Goal: Information Seeking & Learning: Check status

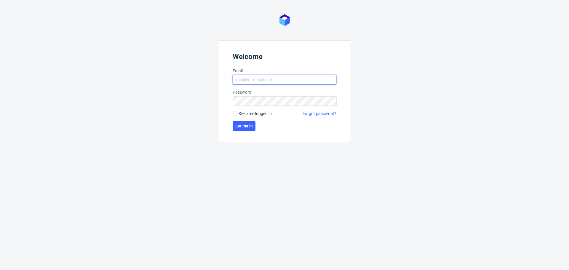
type input "jozefina.owczarek@packhelp.com"
click at [245, 131] on form "Welcome Email jozefina.owczarek@packhelp.com Password Keep me logged in Forgot …" at bounding box center [284, 91] width 133 height 103
click at [244, 125] on span "Let me in" at bounding box center [243, 126] width 17 height 4
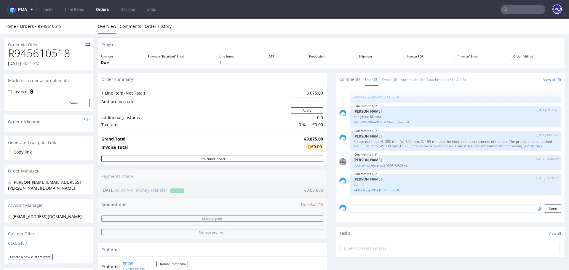
click at [370, 210] on textarea at bounding box center [455, 209] width 211 height 8
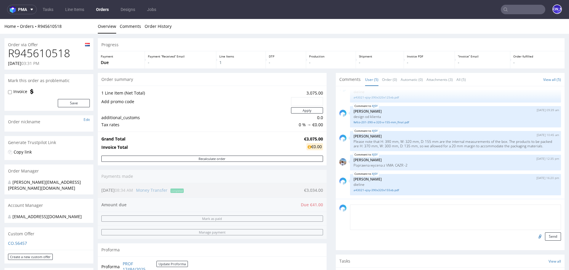
paste textarea "kcept nowej ceny oraz wymiarów wewnętrznych: 390 mm, W: 320 mm, 155 mm."
click at [351, 210] on textarea "kcept nowej ceny oraz wymiarów wewnętrznych: 390 mm, W: 320 mm, 155 mm." at bounding box center [455, 217] width 211 height 25
type textarea "Akcept nowej ceny oraz wymiarów wewnętrznych: 390 mm, W: 320 mm, 155 mm."
drag, startPoint x: 517, startPoint y: 209, endPoint x: 309, endPoint y: 206, distance: 208.5
click at [309, 206] on div "Progress Payment Due Payment “Received” Email - Line Items 1 DTP - Production -…" at bounding box center [331, 205] width 467 height 335
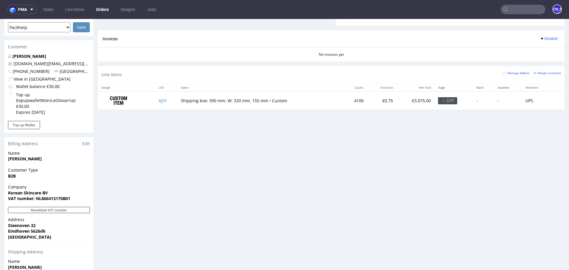
scroll to position [316, 0]
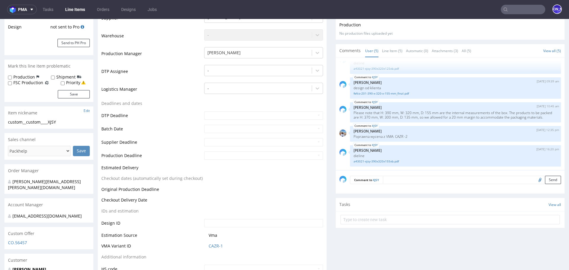
scroll to position [135, 0]
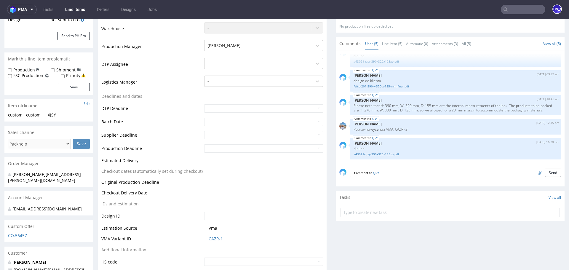
click at [392, 171] on textarea at bounding box center [472, 173] width 178 height 8
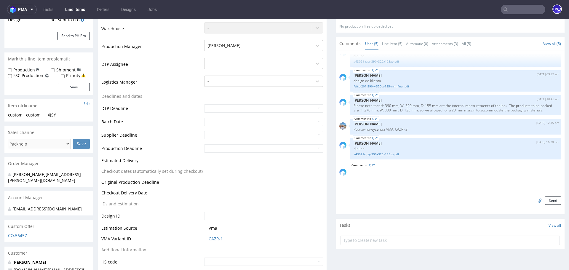
paste textarea "Akcept nowej ceny oraz wymiarów wewnętrznych: 390 mm, W: 320 mm, 155 mm."
type textarea "Akcept nowej ceny oraz wymiarów wewnętrznych: 390 mm, W: 320 mm, 155 mm."
click at [549, 200] on button "Send" at bounding box center [553, 201] width 16 height 8
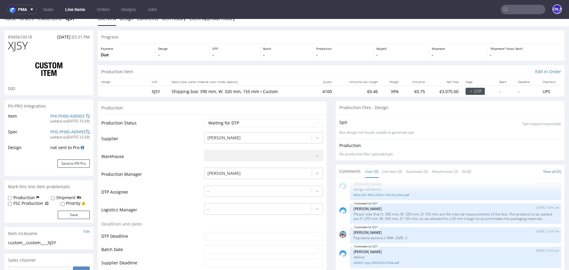
scroll to position [0, 0]
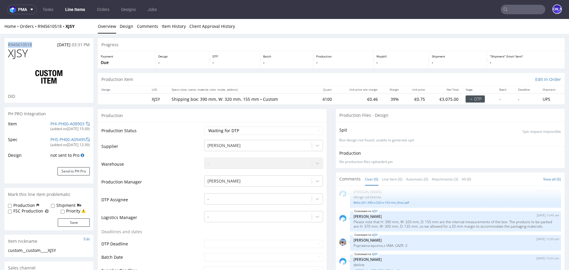
drag, startPoint x: 39, startPoint y: 44, endPoint x: 3, endPoint y: 44, distance: 36.2
copy p "R945610518"
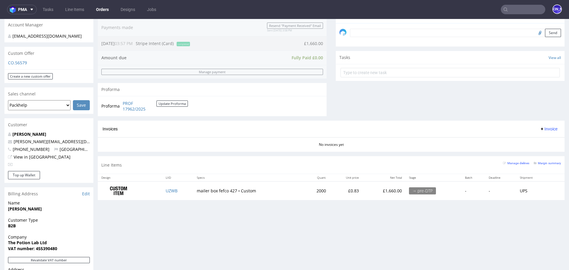
scroll to position [273, 0]
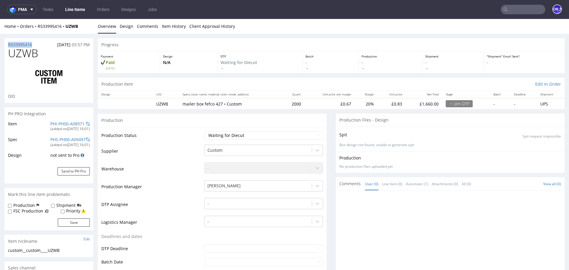
drag, startPoint x: 46, startPoint y: 44, endPoint x: 0, endPoint y: 44, distance: 46.0
copy p "R533995416"
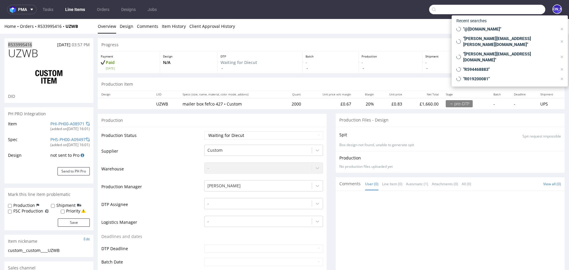
click at [518, 13] on input "text" at bounding box center [487, 9] width 116 height 9
paste input "info@catavassalo.com"
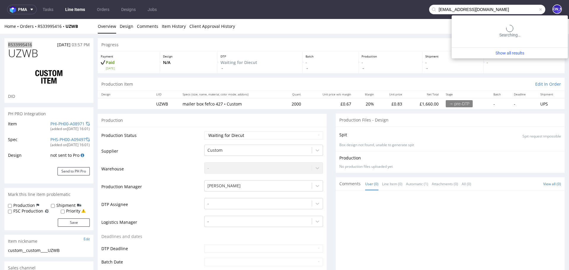
type input "info@catavassalo.com"
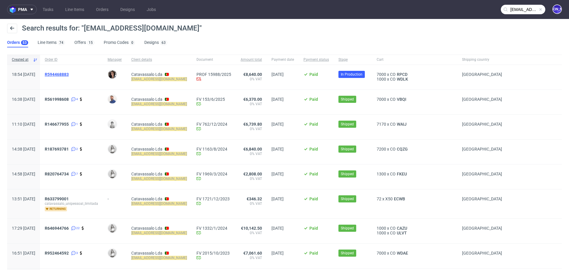
click at [64, 74] on span "R594468883" at bounding box center [57, 74] width 24 height 5
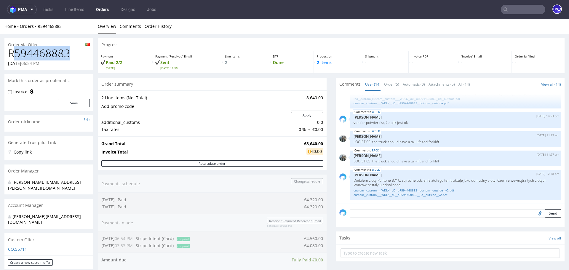
drag, startPoint x: 77, startPoint y: 52, endPoint x: 11, endPoint y: 52, distance: 66.4
click at [11, 52] on h1 "R594468883" at bounding box center [49, 53] width 82 height 12
copy h1 "R594468883"
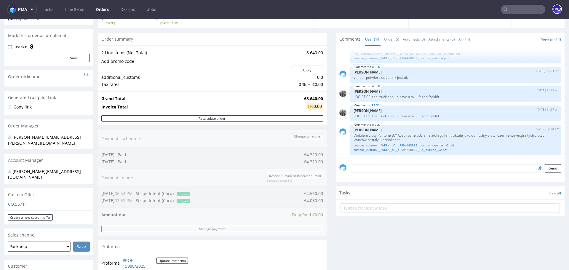
scroll to position [236, 0]
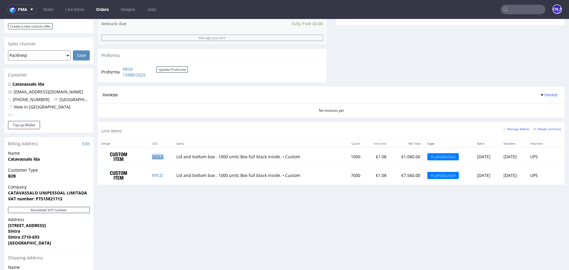
click at [156, 156] on link "WDLK" at bounding box center [158, 157] width 12 height 6
click at [155, 177] on td "RPCD" at bounding box center [161, 175] width 24 height 18
click at [155, 174] on link "RPCD" at bounding box center [157, 176] width 11 height 6
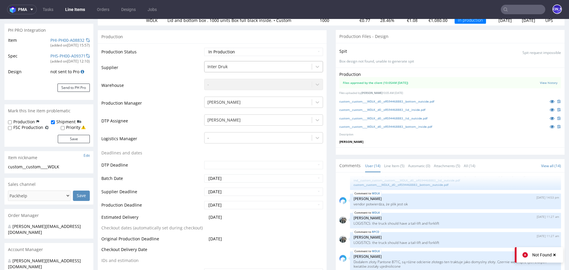
scroll to position [85, 0]
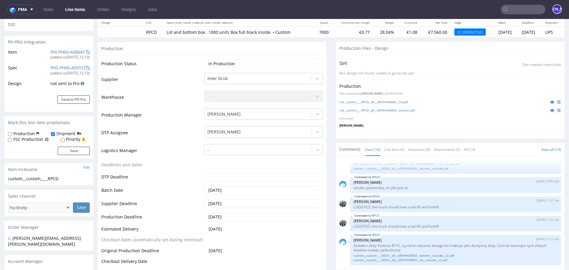
scroll to position [100, 0]
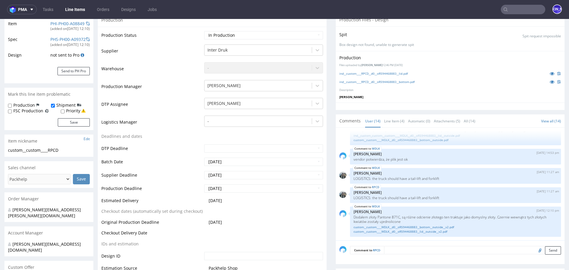
click at [516, 6] on input "text" at bounding box center [523, 9] width 44 height 9
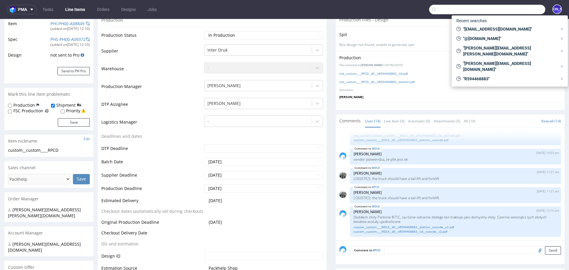
paste input "oksana.nijaradze@teamsunday.com"
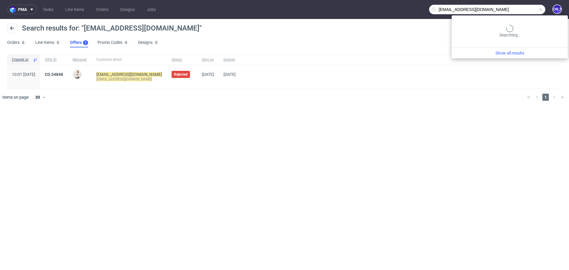
click at [522, 8] on input "oksana.nijaradze@teamsunday.com" at bounding box center [487, 9] width 116 height 9
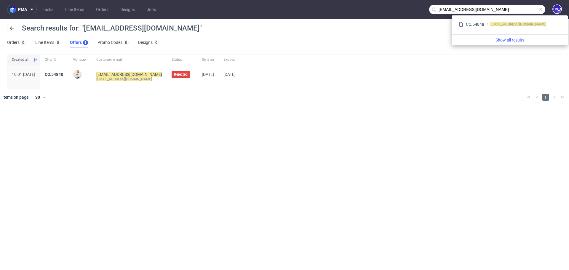
drag, startPoint x: 470, startPoint y: 8, endPoint x: 420, endPoint y: 8, distance: 49.5
click at [420, 8] on nav "pma Tasks Line Items Orders Designs Jobs oksana.nijaradze@teamsunday.com JO" at bounding box center [284, 9] width 569 height 19
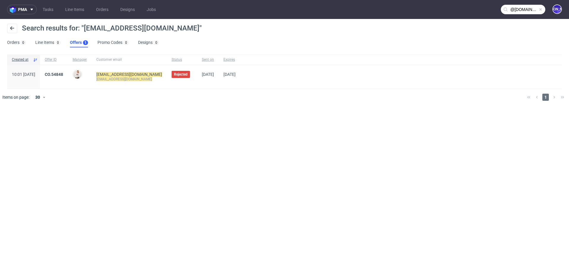
type input "@teamsunday.com"
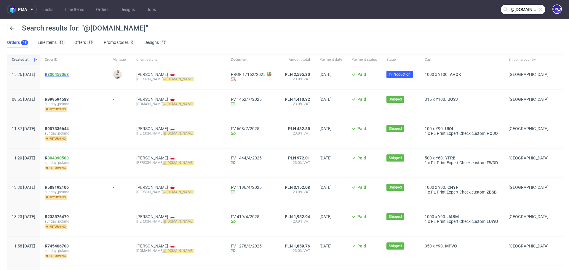
click at [69, 73] on link "830459063" at bounding box center [57, 74] width 21 height 5
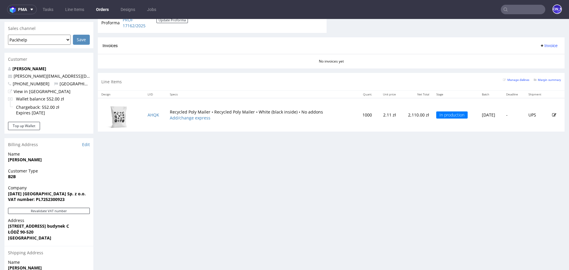
scroll to position [218, 0]
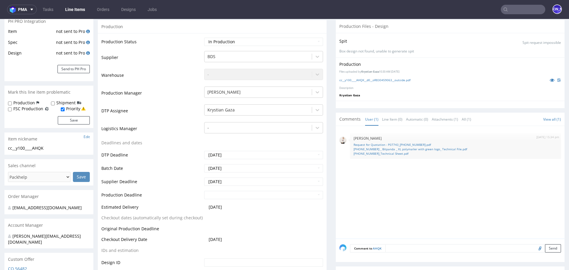
scroll to position [119, 0]
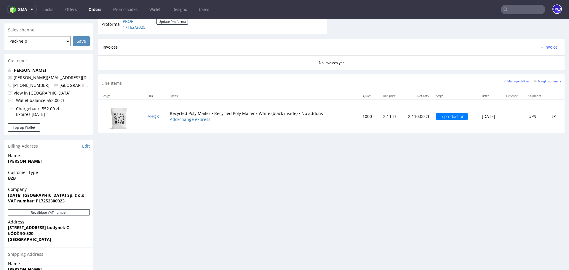
scroll to position [276, 0]
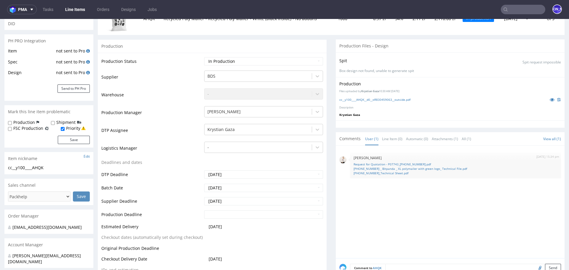
scroll to position [98, 0]
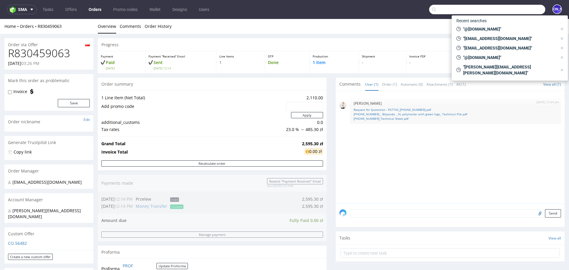
click at [516, 11] on input "text" at bounding box center [487, 9] width 116 height 9
paste input "[EMAIL_ADDRESS][DOMAIN_NAME]"
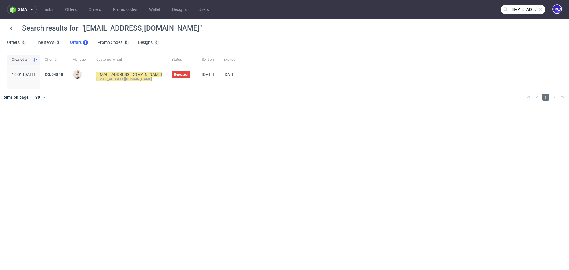
click at [520, 9] on input "[EMAIL_ADDRESS][DOMAIN_NAME]" at bounding box center [523, 9] width 44 height 9
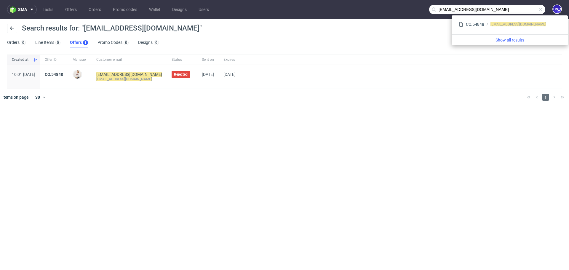
drag, startPoint x: 470, startPoint y: 10, endPoint x: 413, endPoint y: 10, distance: 57.2
click at [413, 10] on nav "sma Tasks Offers Orders Promo codes Wallet Designs Users oksana.nijaradze@teams…" at bounding box center [284, 9] width 569 height 19
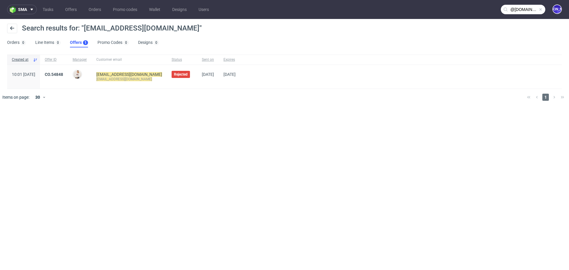
type input "@teamsunday.com"
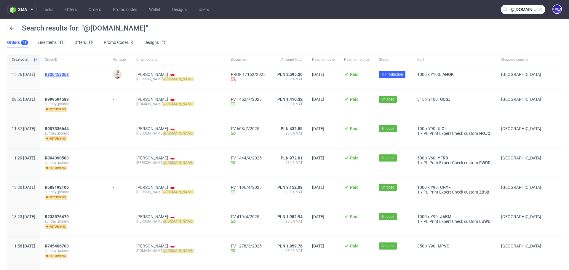
click at [69, 73] on span "R830459063" at bounding box center [57, 74] width 24 height 5
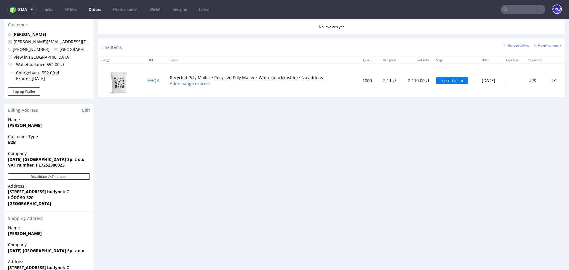
scroll to position [297, 0]
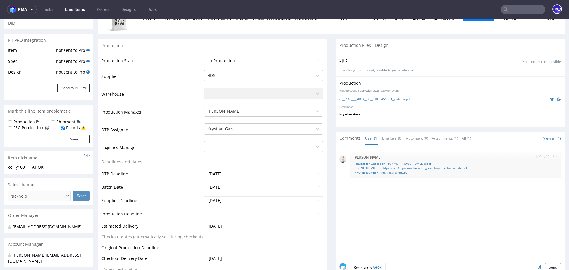
scroll to position [100, 0]
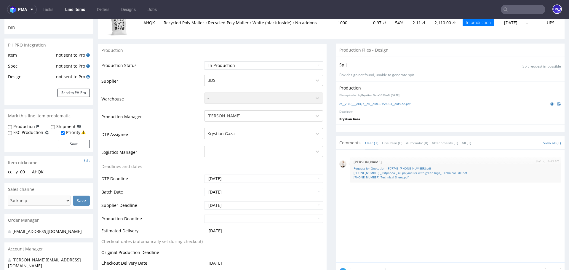
scroll to position [100, 0]
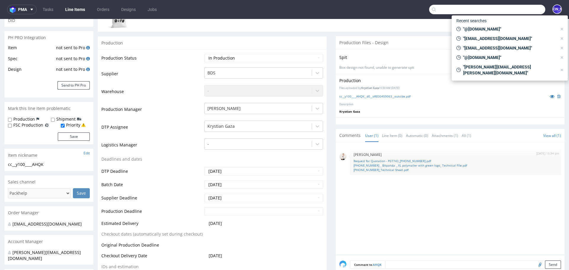
click at [513, 13] on input "text" at bounding box center [487, 9] width 116 height 9
paste input "[PERSON_NAME][EMAIL_ADDRESS][DOMAIN_NAME]"
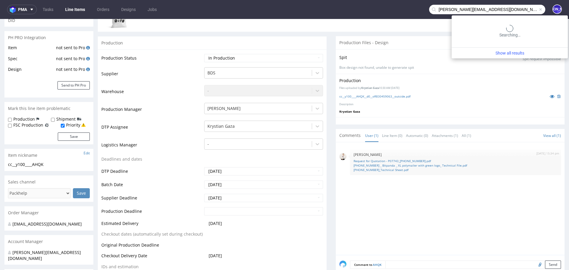
type input "[PERSON_NAME][EMAIL_ADDRESS][DOMAIN_NAME]"
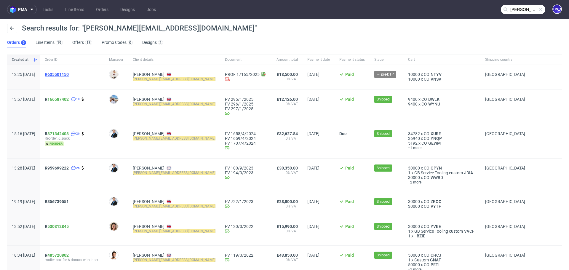
click at [69, 75] on span "R635501150" at bounding box center [57, 74] width 24 height 5
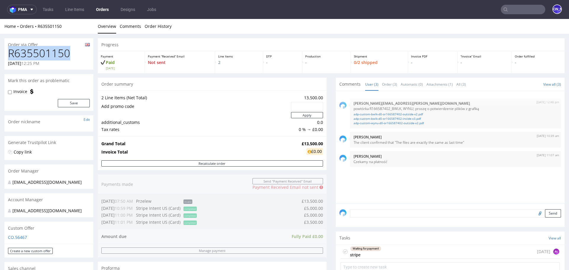
drag, startPoint x: 75, startPoint y: 53, endPoint x: 6, endPoint y: 53, distance: 68.8
click at [6, 53] on div "R635501150 [DATE] 12:25 PM" at bounding box center [48, 58] width 89 height 22
copy h1 "R635501150"
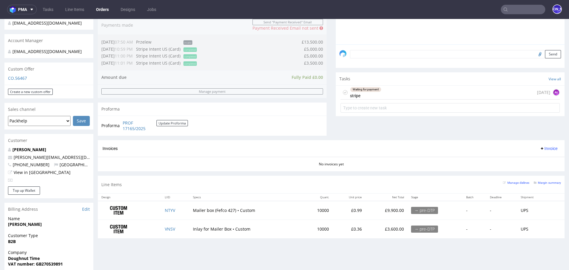
scroll to position [160, 0]
click at [168, 209] on link "NTYV" at bounding box center [170, 210] width 10 height 6
click at [168, 226] on link "VNSV" at bounding box center [170, 228] width 10 height 6
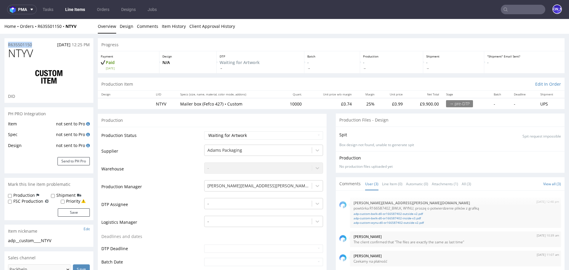
drag, startPoint x: 39, startPoint y: 44, endPoint x: 0, endPoint y: 44, distance: 39.1
copy p "R635501150"
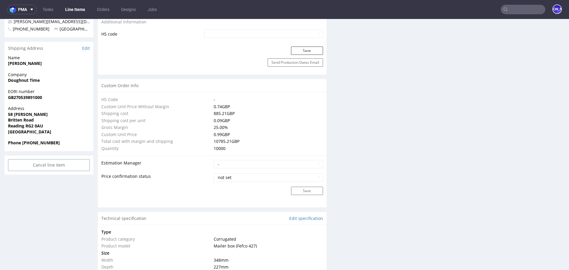
scroll to position [366, 0]
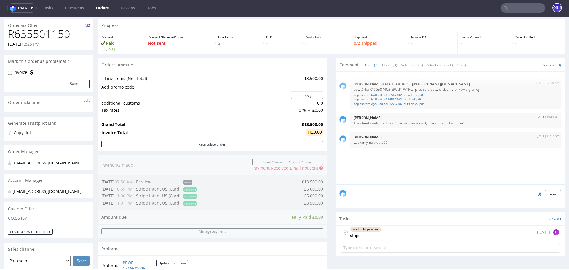
scroll to position [22, 0]
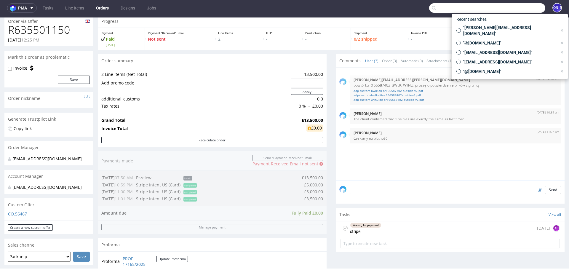
click at [517, 5] on input "text" at bounding box center [487, 7] width 116 height 9
paste input "[EMAIL_ADDRESS][DOMAIN_NAME]"
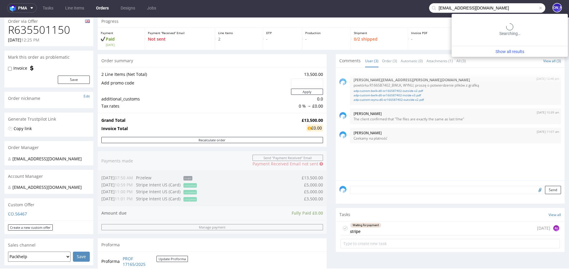
type input "[EMAIL_ADDRESS][DOMAIN_NAME]"
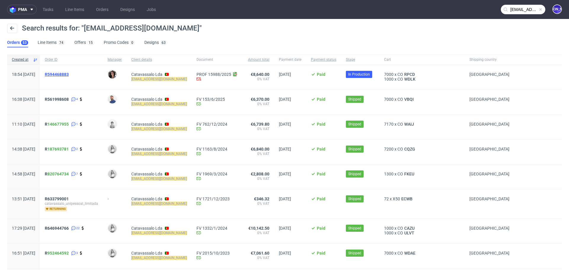
click at [69, 73] on span "R594468883" at bounding box center [57, 74] width 24 height 5
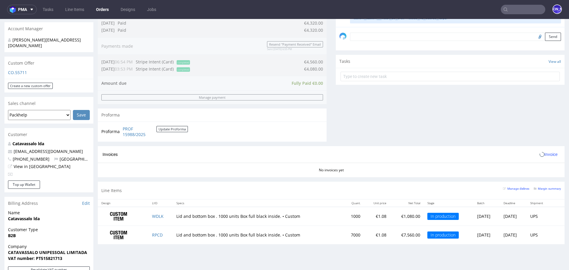
scroll to position [238, 0]
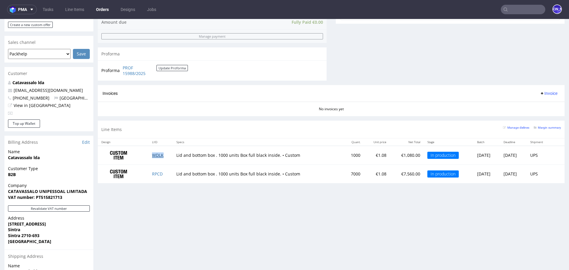
click at [155, 154] on link "WDLK" at bounding box center [158, 155] width 12 height 6
click at [152, 171] on link "RPCD" at bounding box center [157, 174] width 11 height 6
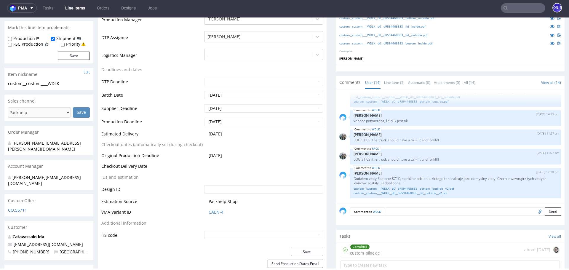
scroll to position [164, 0]
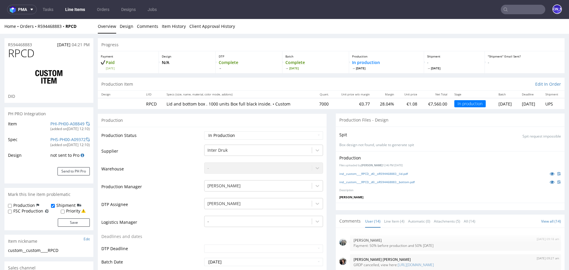
scroll to position [224, 0]
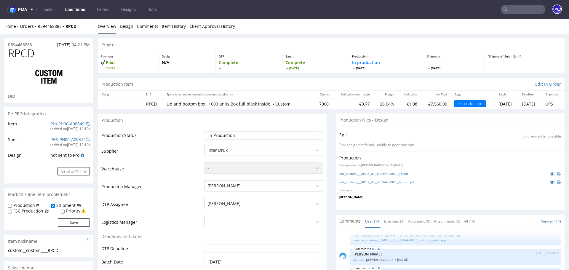
click at [513, 16] on nav "pma Tasks Line Items Orders Designs Jobs JO" at bounding box center [284, 9] width 569 height 19
click at [513, 14] on input "text" at bounding box center [523, 9] width 44 height 9
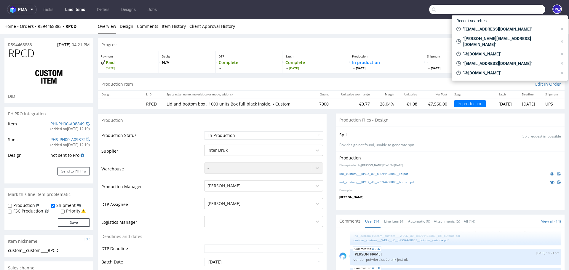
paste input "R594468883 tu"
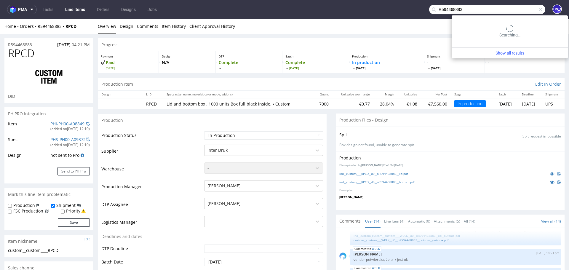
type input "R594468883"
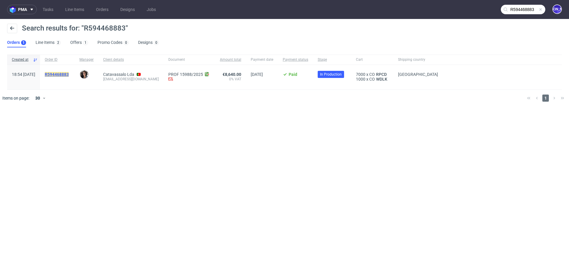
click at [66, 74] on mark "R594468883" at bounding box center [57, 74] width 24 height 5
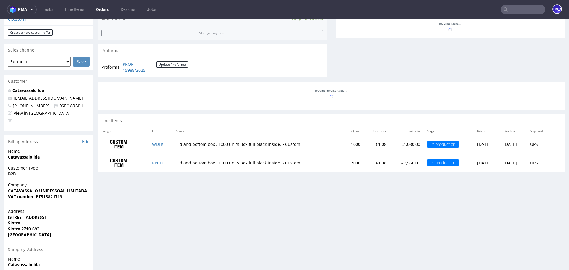
scroll to position [231, 0]
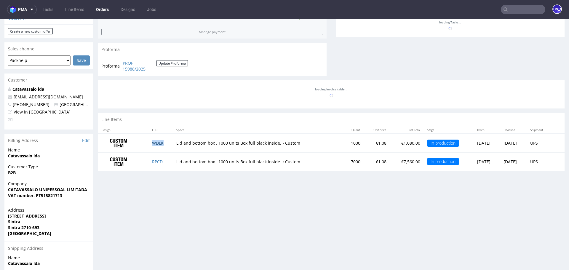
click at [154, 142] on link "WDLK" at bounding box center [158, 143] width 12 height 6
click at [157, 159] on link "RPCD" at bounding box center [157, 162] width 11 height 6
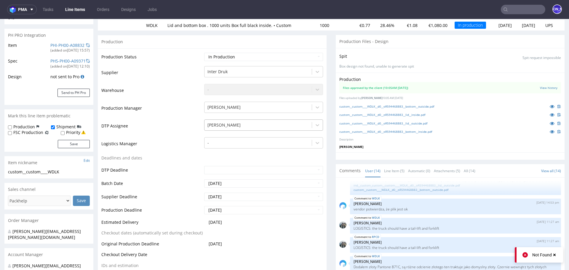
scroll to position [80, 0]
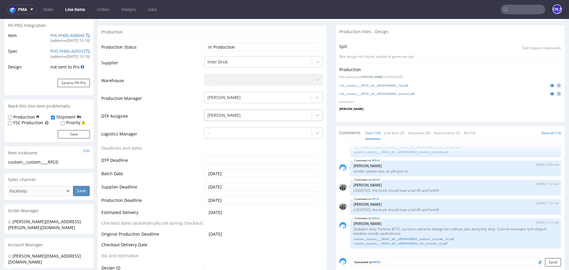
scroll to position [90, 0]
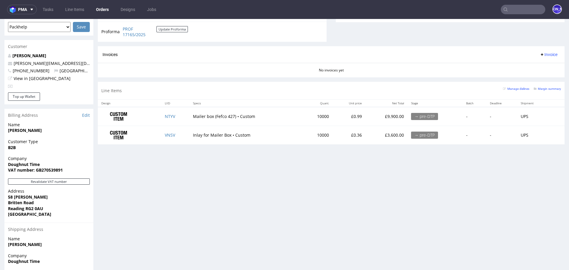
scroll to position [257, 0]
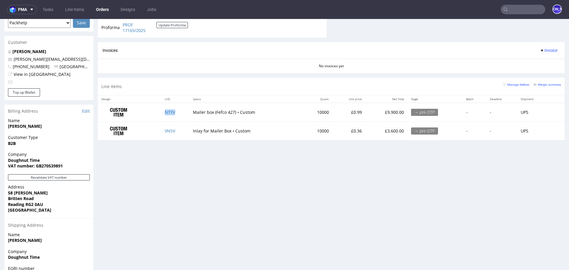
click at [168, 114] on td "NTYV" at bounding box center [175, 112] width 28 height 19
click at [168, 111] on link "NTYV" at bounding box center [170, 112] width 10 height 6
click at [168, 131] on link "VNSV" at bounding box center [170, 131] width 10 height 6
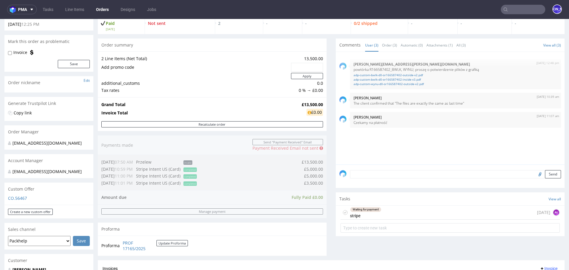
scroll to position [0, 0]
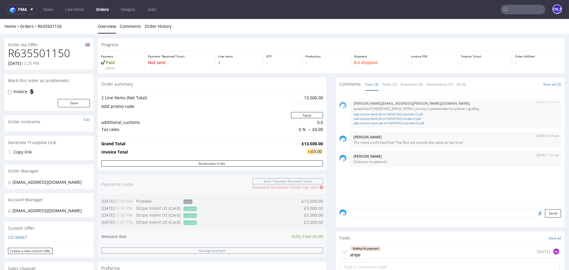
click at [519, 4] on nav "pma Tasks Line Items Orders Designs Jobs JO" at bounding box center [284, 9] width 569 height 19
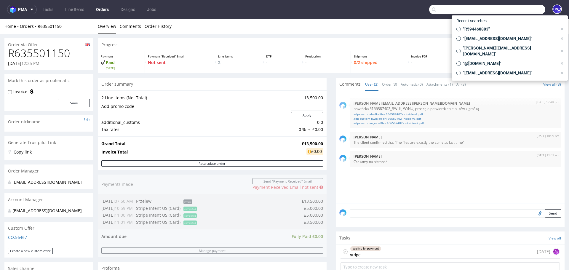
click at [517, 10] on input "text" at bounding box center [487, 9] width 116 height 9
paste input "tibor.forro@furbify.eu"
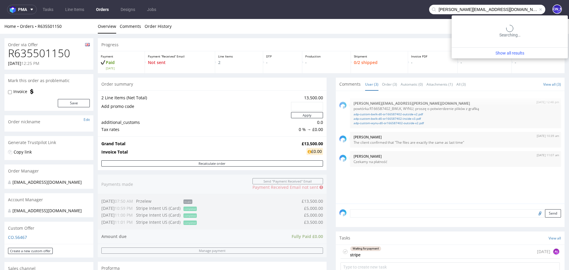
type input "tibor.forro@furbify.eu"
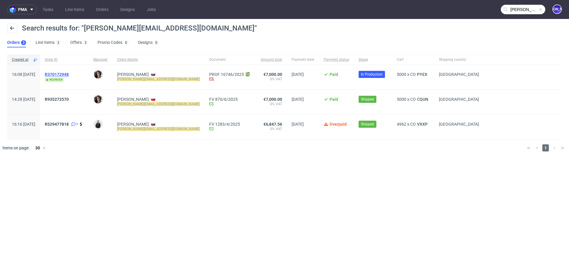
click at [69, 74] on span "R370172948" at bounding box center [57, 74] width 24 height 5
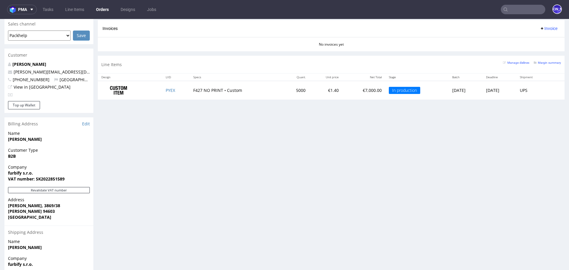
scroll to position [232, 0]
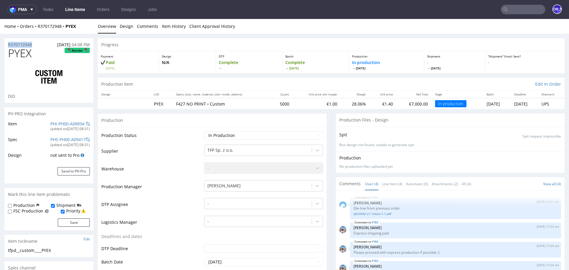
drag, startPoint x: 39, startPoint y: 46, endPoint x: 0, endPoint y: 46, distance: 39.1
copy p "R370172948"
click at [512, 11] on input "text" at bounding box center [523, 9] width 44 height 9
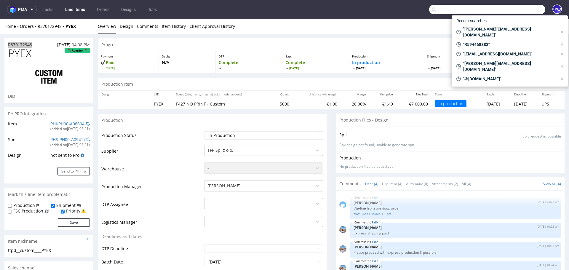
paste input "leila@100pourcent.ch"
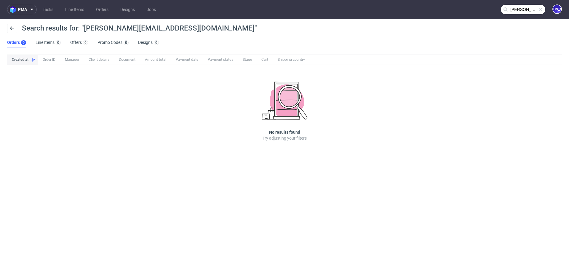
click at [525, 7] on input "leila@100pourcent.ch" at bounding box center [523, 9] width 44 height 9
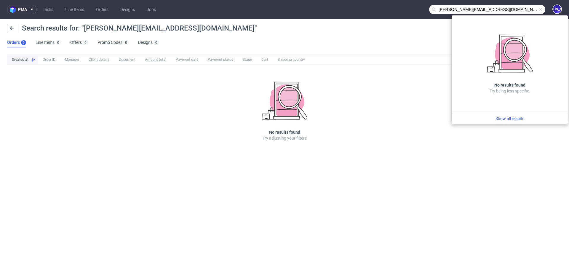
click at [441, 10] on input "leila@100pourcent.ch" at bounding box center [487, 9] width 116 height 9
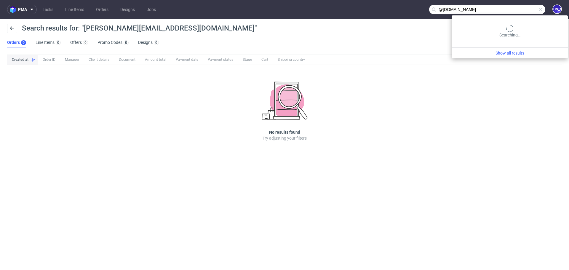
type input "@100pourcent.ch"
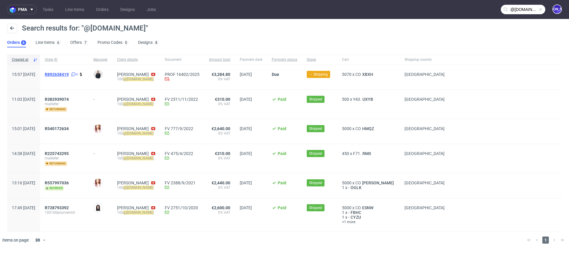
click at [69, 74] on span "R892638419" at bounding box center [57, 74] width 24 height 5
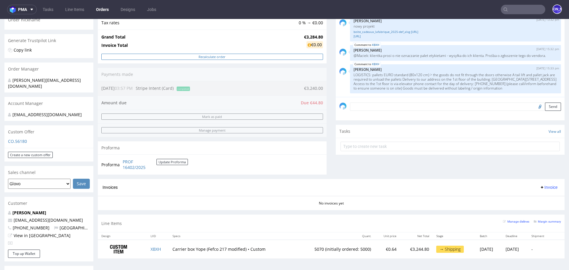
scroll to position [101, 0]
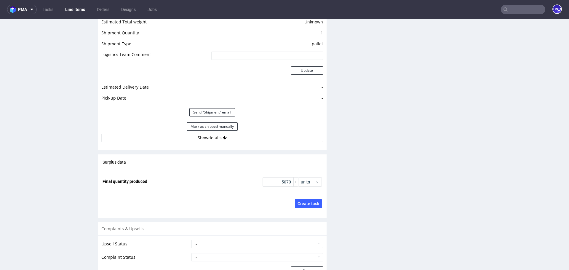
scroll to position [887, 0]
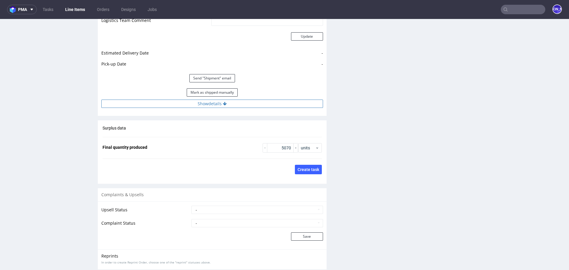
click at [223, 103] on icon at bounding box center [225, 104] width 4 height 4
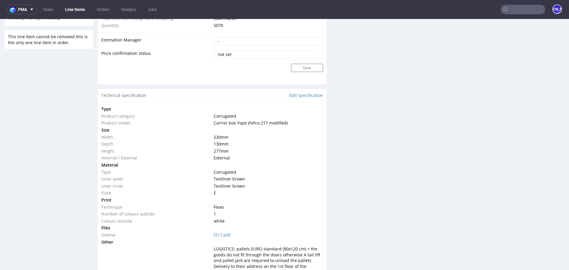
scroll to position [480, 0]
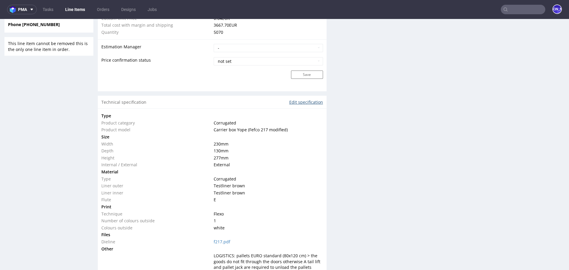
click at [306, 99] on link "Edit specification" at bounding box center [306, 102] width 34 height 6
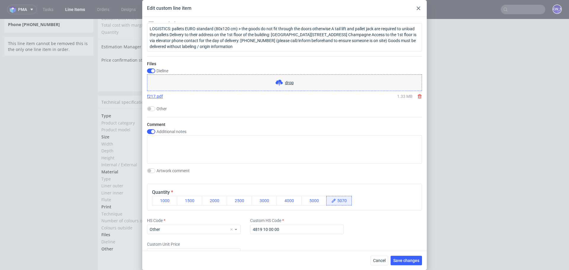
scroll to position [492, 0]
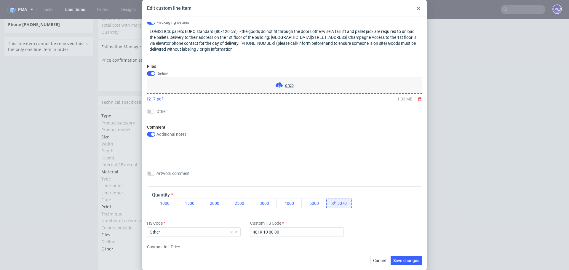
click at [417, 7] on icon at bounding box center [419, 9] width 4 height 4
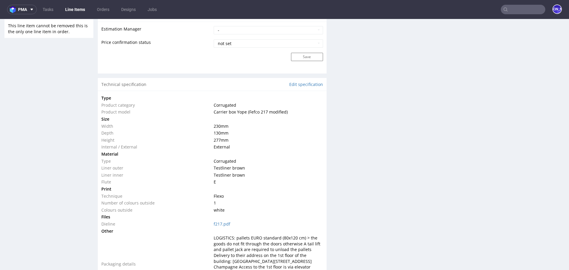
scroll to position [504, 0]
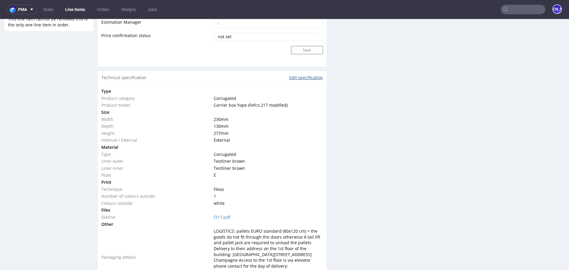
click at [298, 75] on link "Edit specification" at bounding box center [306, 78] width 34 height 6
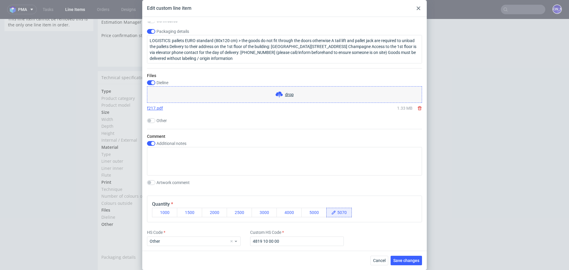
scroll to position [483, 0]
click at [78, 49] on div "Edit custom line item Technical specification Instant price RFQ Type Product ca…" at bounding box center [284, 135] width 569 height 270
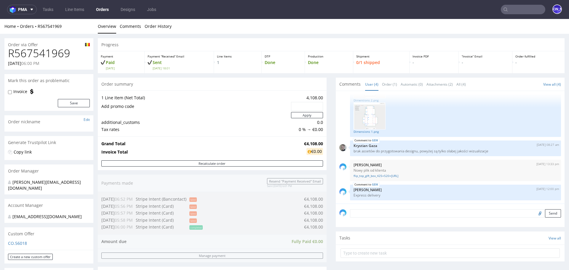
click at [328, 244] on div "Progress Payment Paid Mon 04 Aug Payment “Received” Email Sent Mon 4 Aug 18:01 …" at bounding box center [331, 223] width 467 height 370
click at [519, 8] on input "text" at bounding box center [523, 9] width 44 height 9
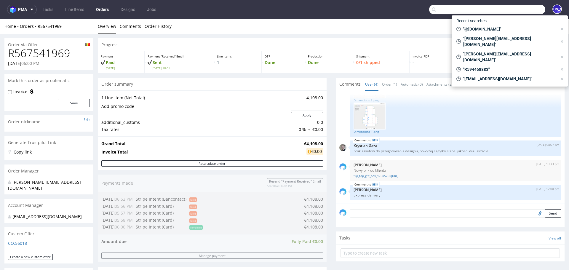
paste input "CBDW"
type input "CBDW"
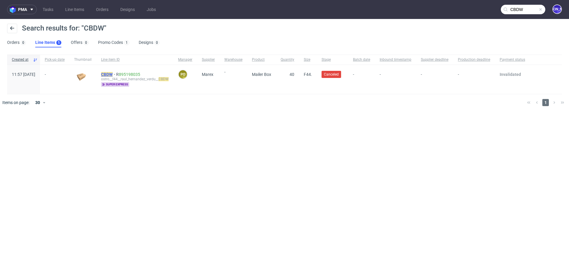
click at [113, 74] on mark "CBDW" at bounding box center [107, 74] width 12 height 5
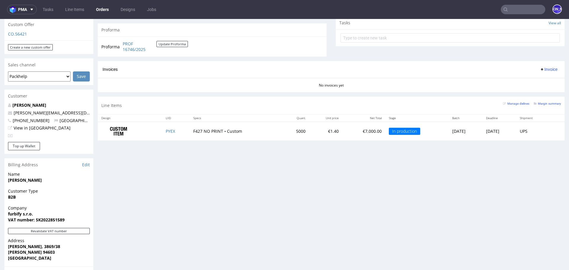
scroll to position [216, 0]
click at [166, 128] on link "PYEX" at bounding box center [170, 131] width 9 height 6
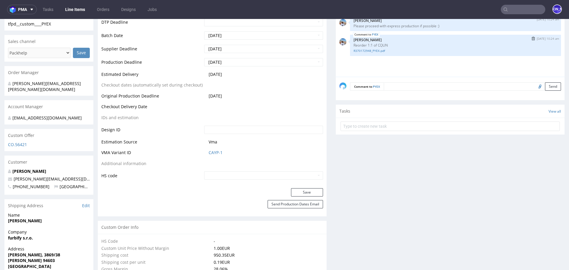
scroll to position [234, 0]
